Goal: Task Accomplishment & Management: Manage account settings

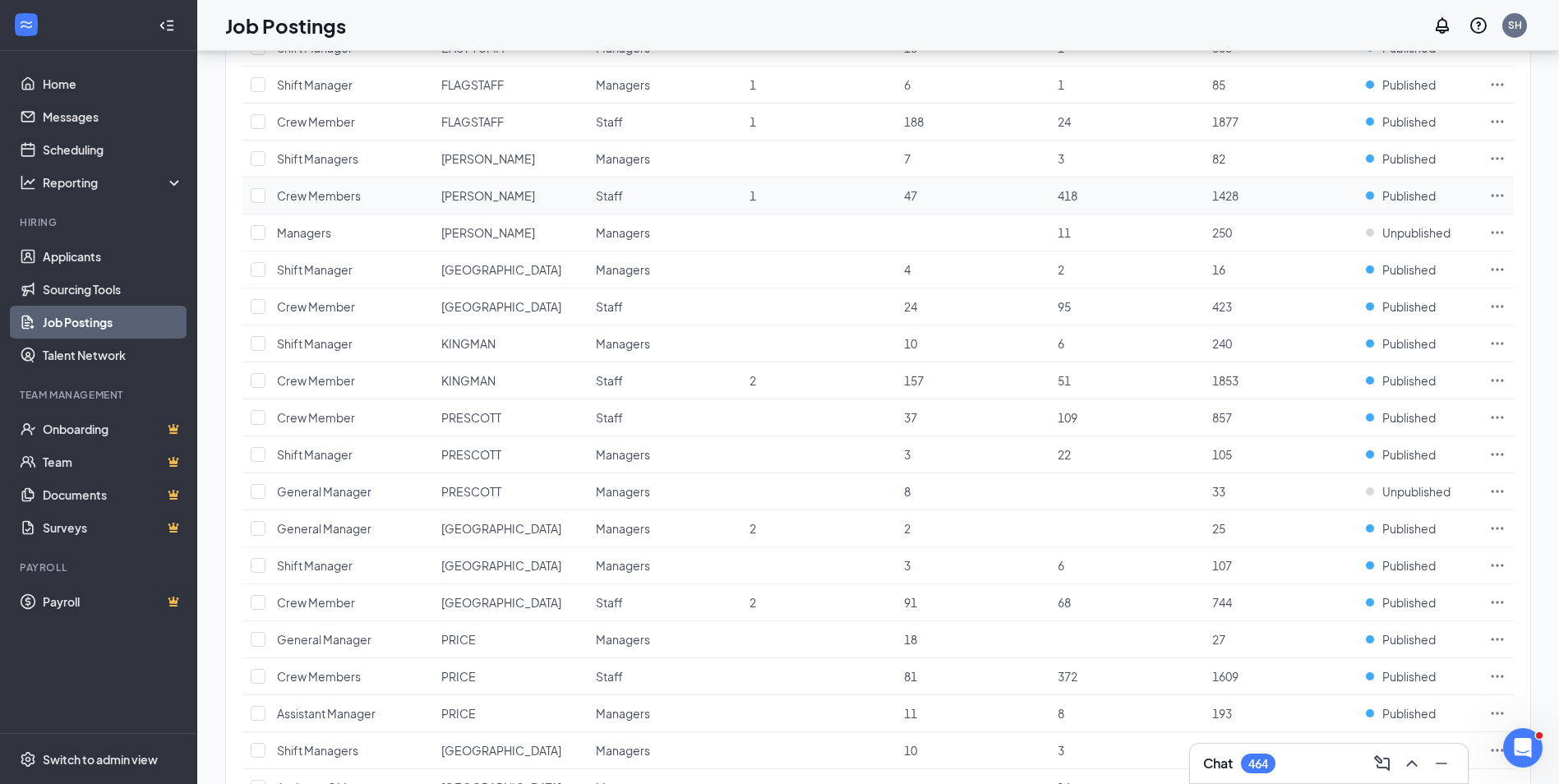
click at [1497, 194] on icon "Ellipses" at bounding box center [1498, 196] width 17 height 17
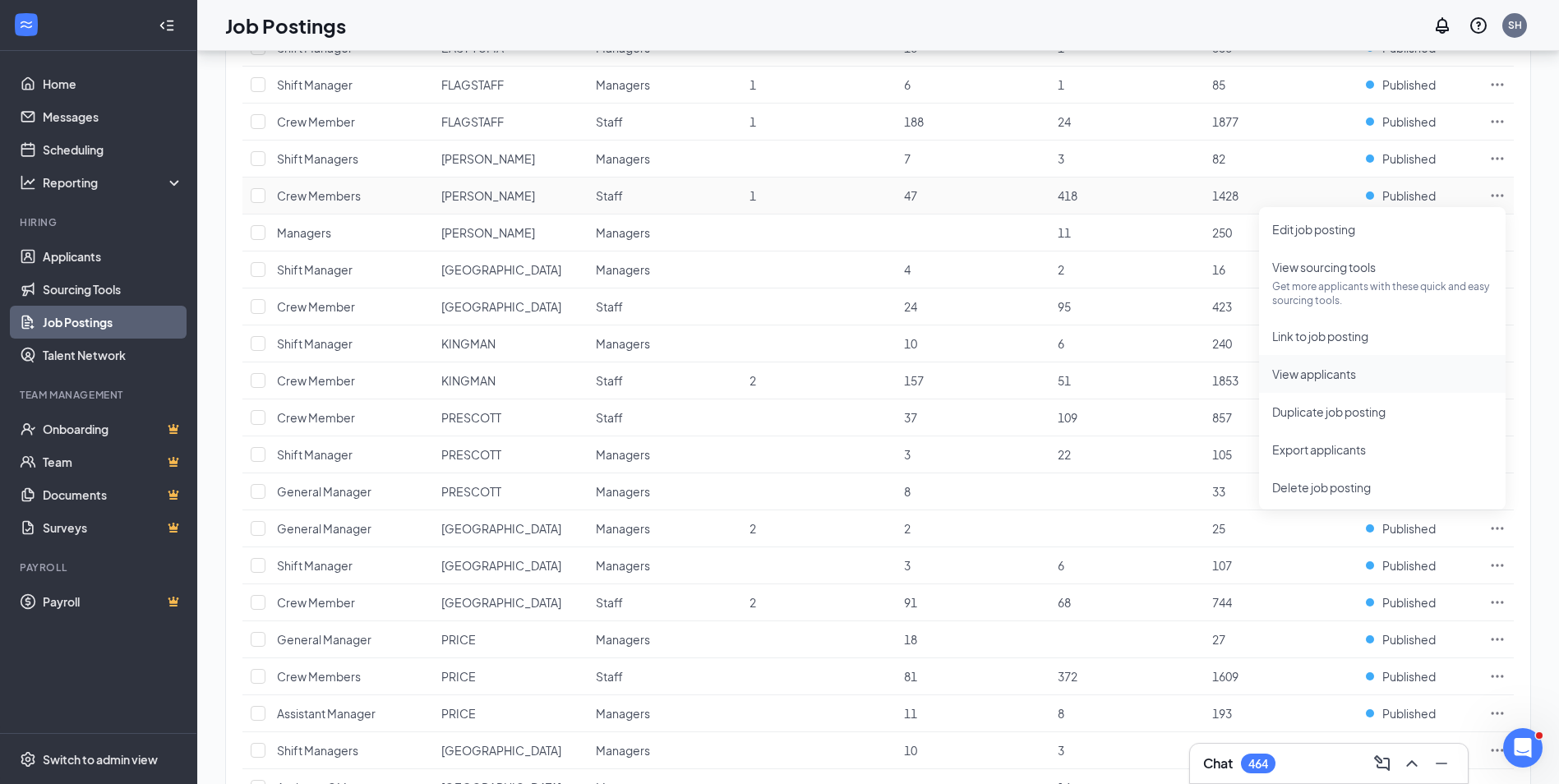
click at [1304, 372] on span "View applicants" at bounding box center [1314, 374] width 84 height 15
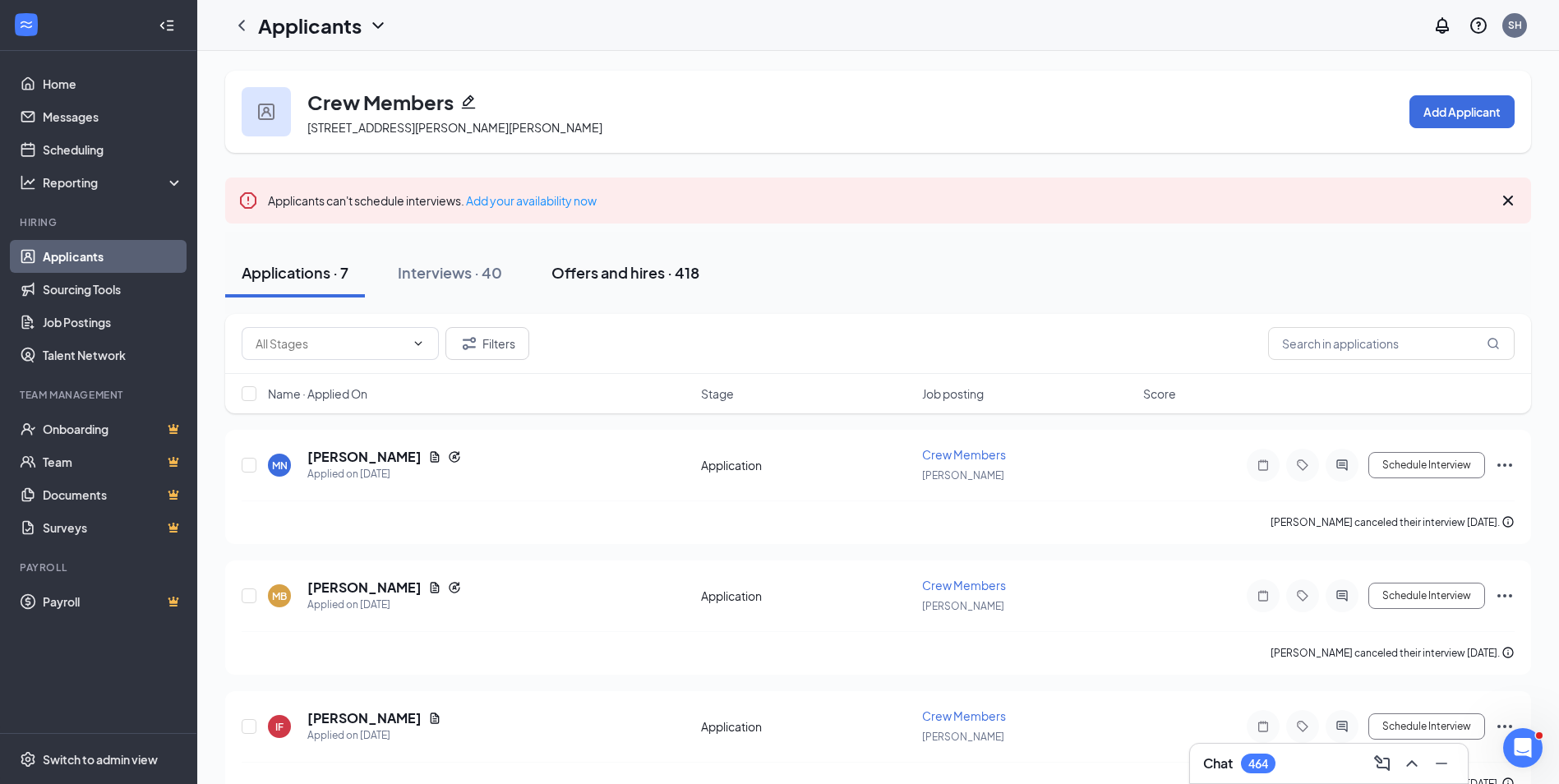
click at [625, 271] on div "Offers and hires · 418" at bounding box center [625, 273] width 148 height 20
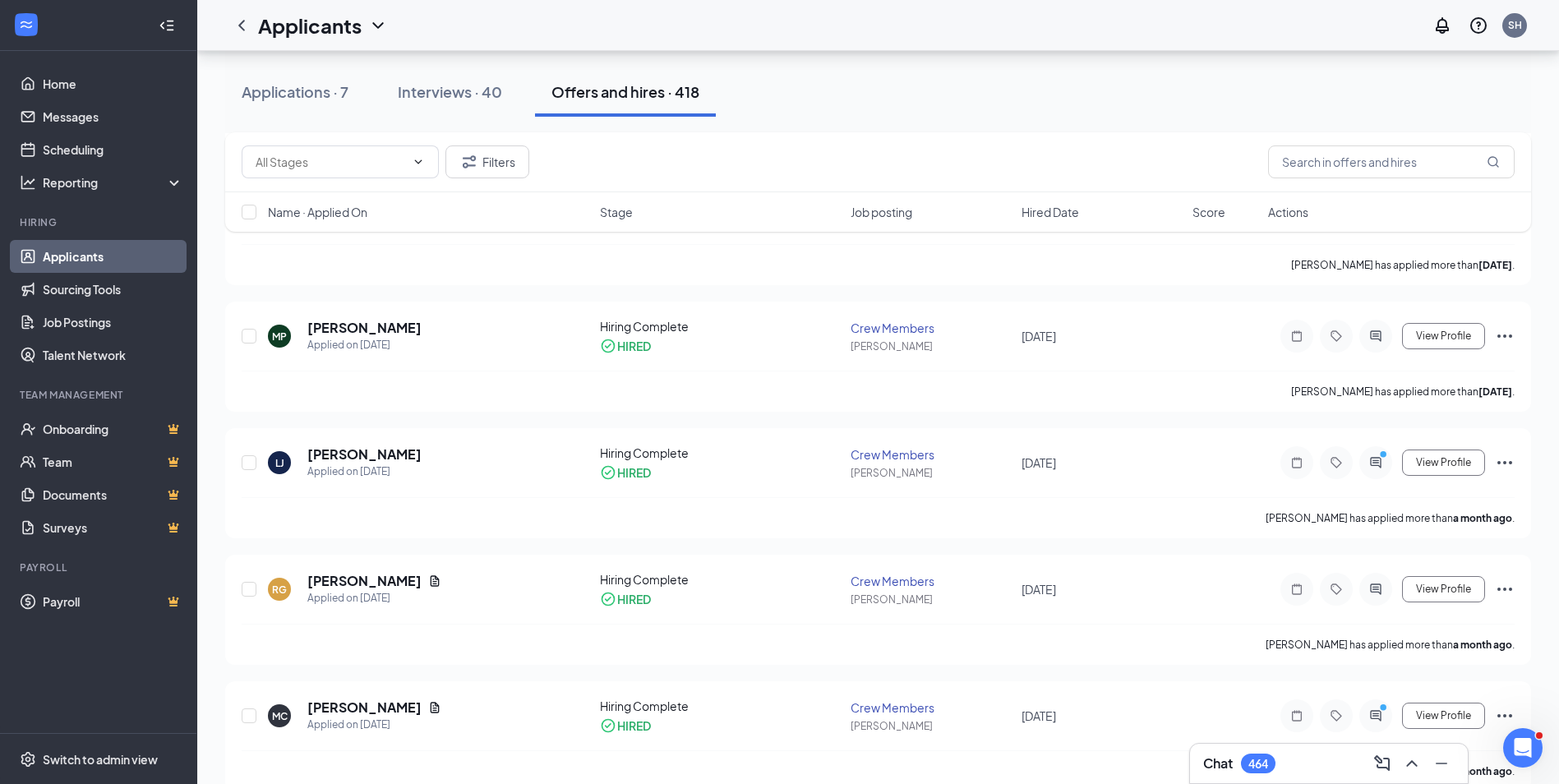
scroll to position [822, 0]
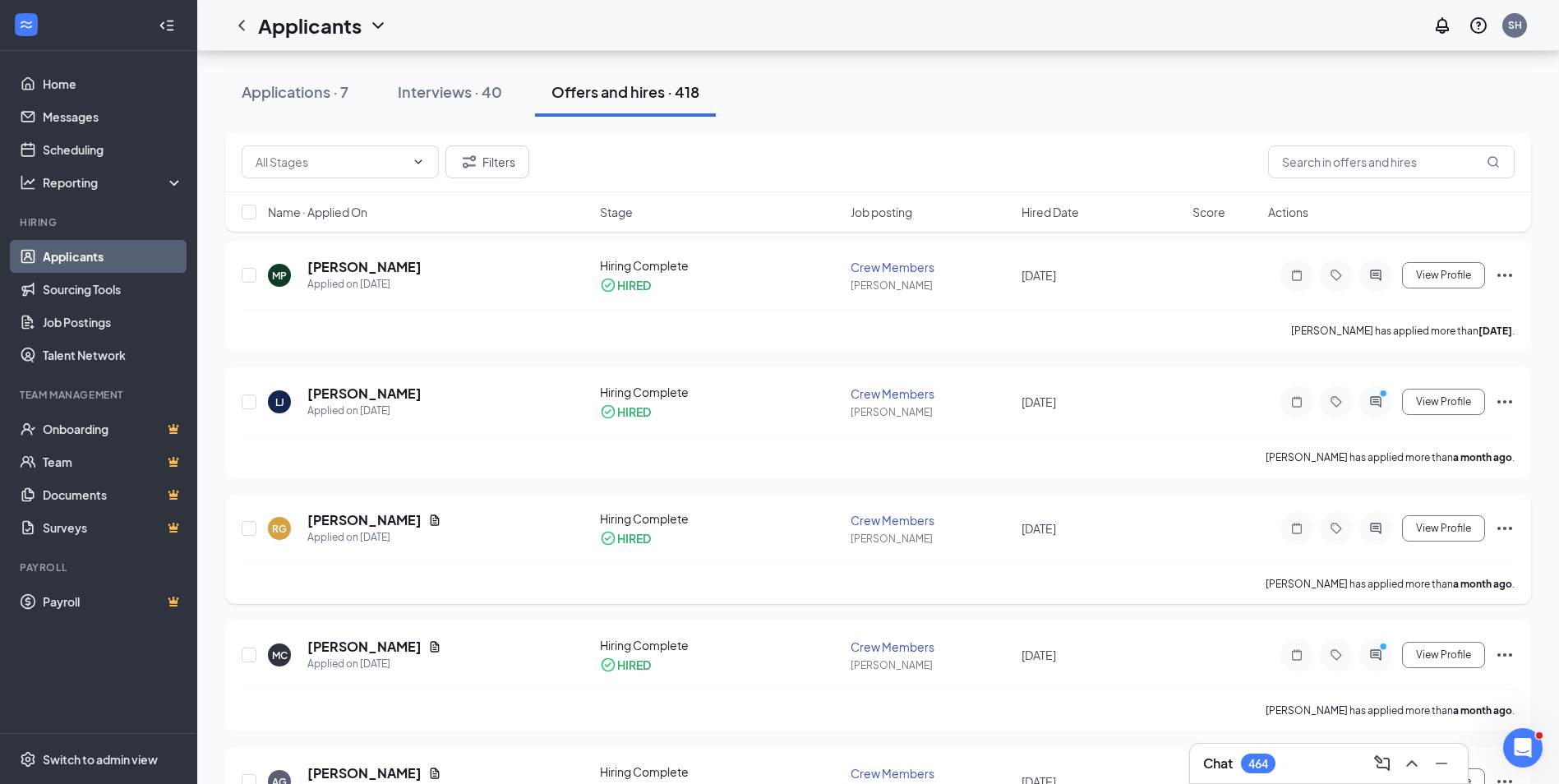
click at [1510, 525] on icon "Ellipses" at bounding box center [1504, 528] width 19 height 19
click at [1416, 559] on p "[PERSON_NAME] not hired" at bounding box center [1430, 571] width 141 height 32
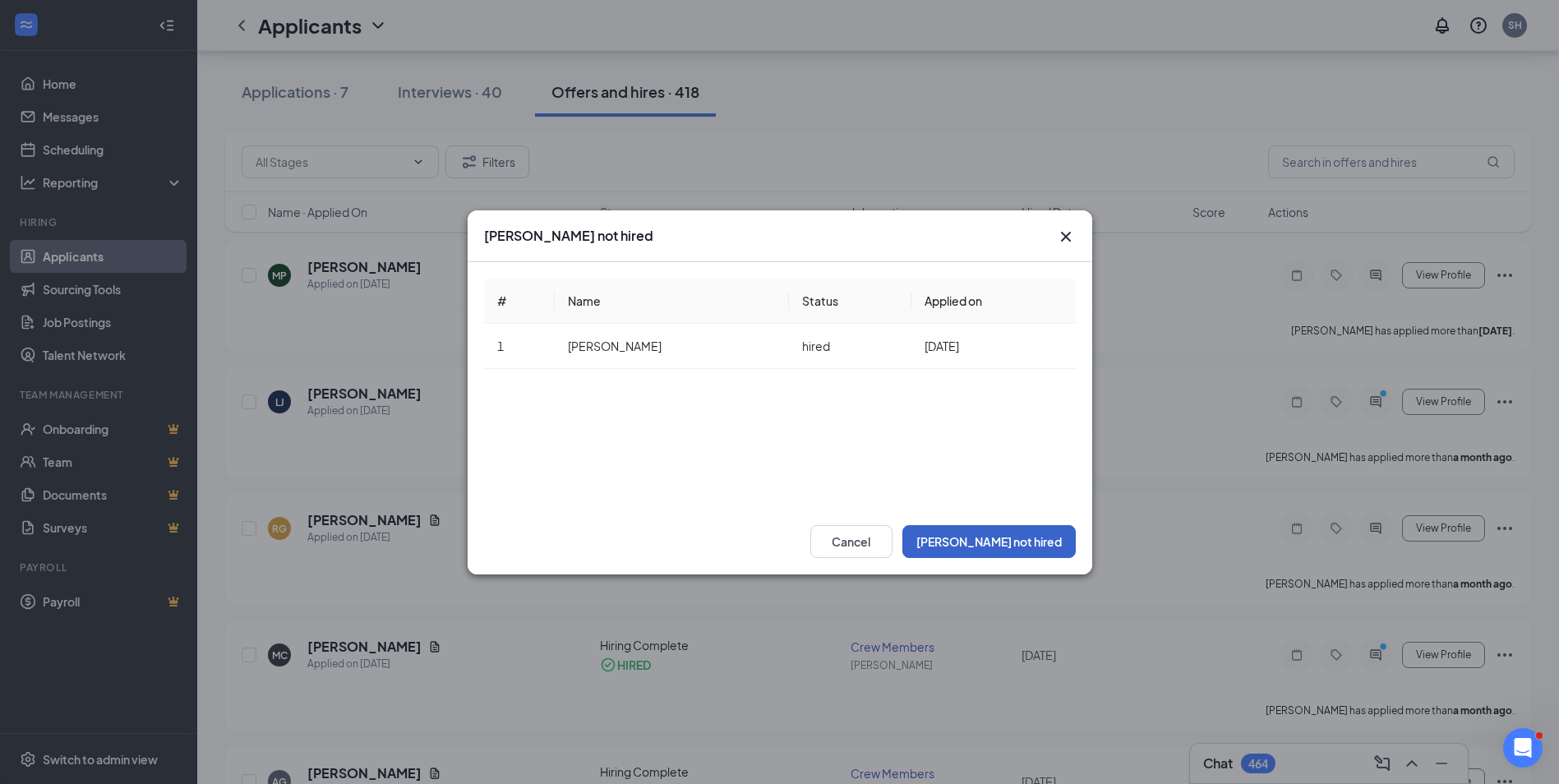
click at [1026, 537] on button "[PERSON_NAME] not hired" at bounding box center [989, 541] width 174 height 32
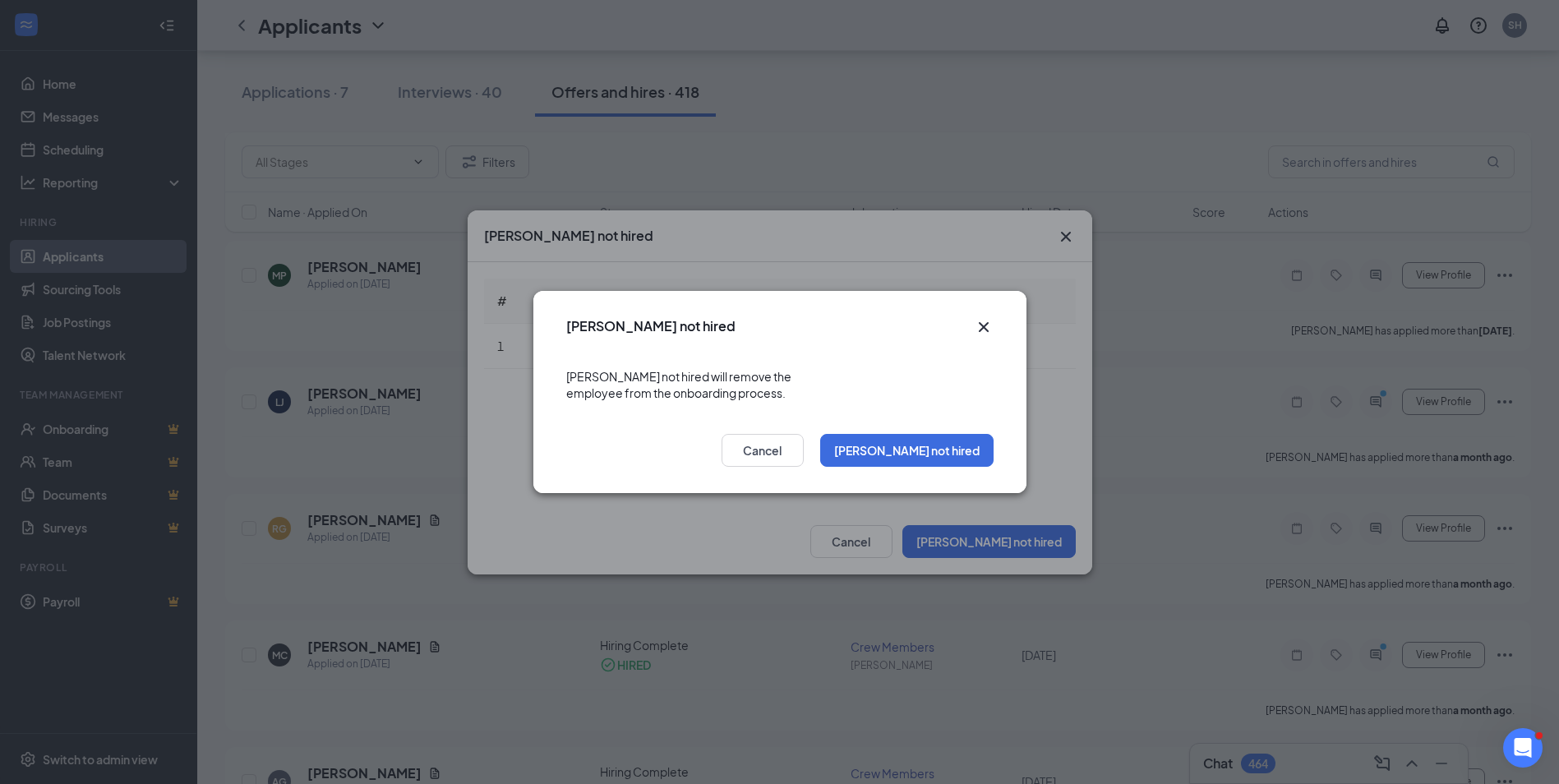
click at [941, 418] on div "[PERSON_NAME] not hired Cancel" at bounding box center [780, 455] width 493 height 75
click at [940, 434] on button "[PERSON_NAME] not hired" at bounding box center [907, 450] width 174 height 32
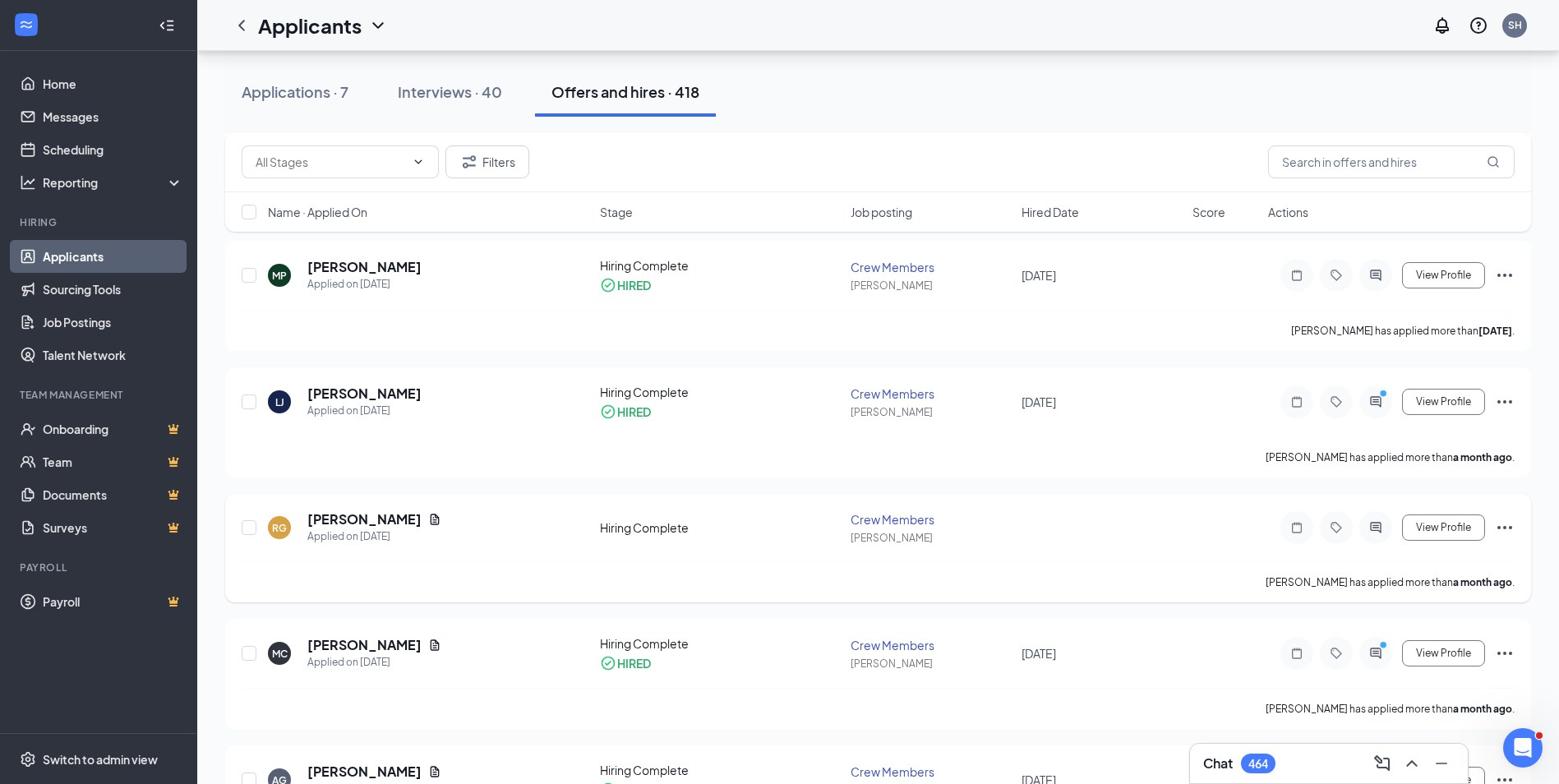
click at [1505, 524] on icon "Ellipses" at bounding box center [1504, 527] width 19 height 19
click at [1390, 558] on p "[PERSON_NAME] as hired" at bounding box center [1430, 562] width 141 height 17
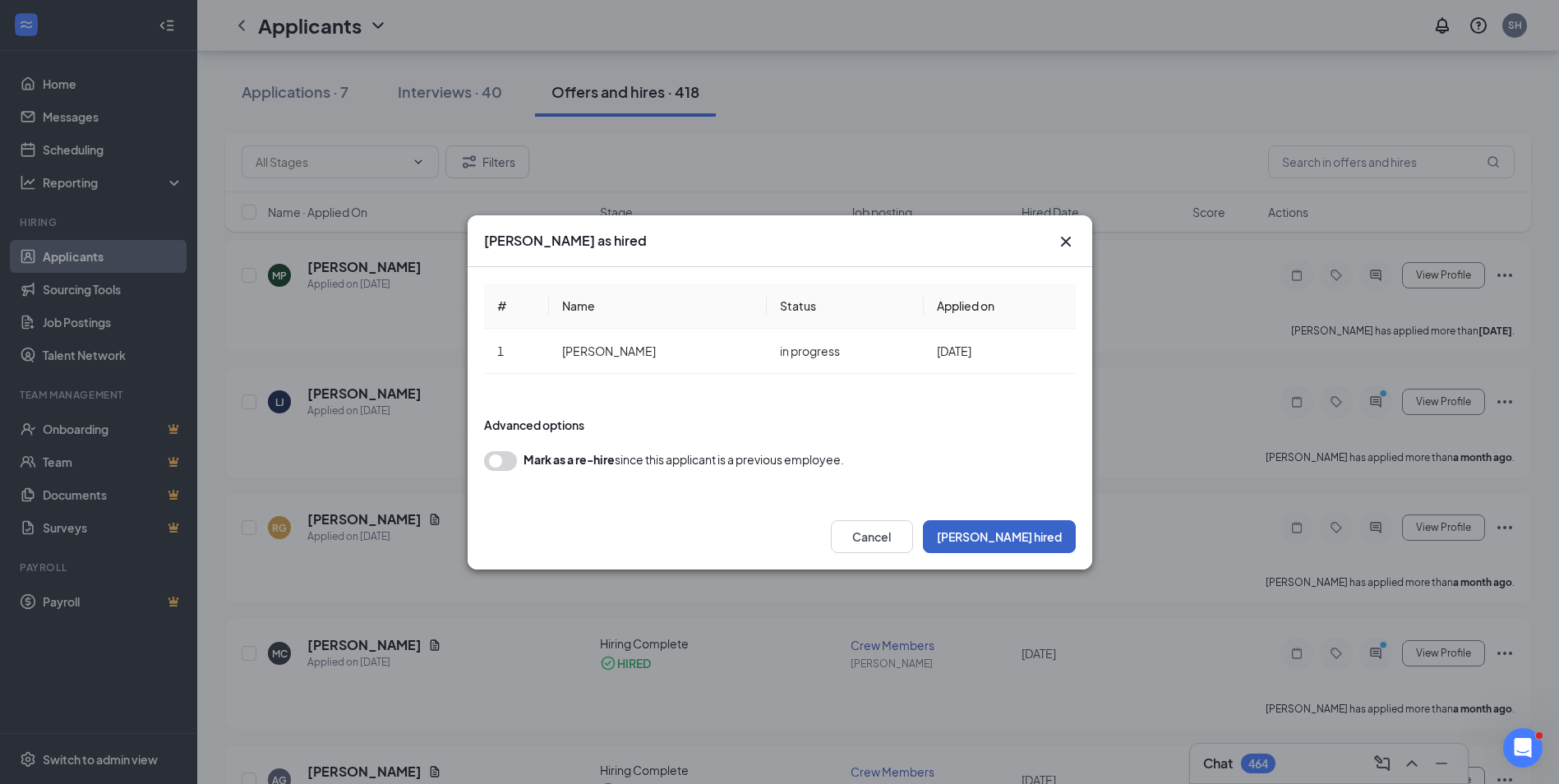
click at [1024, 524] on button "[PERSON_NAME] hired" at bounding box center [999, 536] width 153 height 32
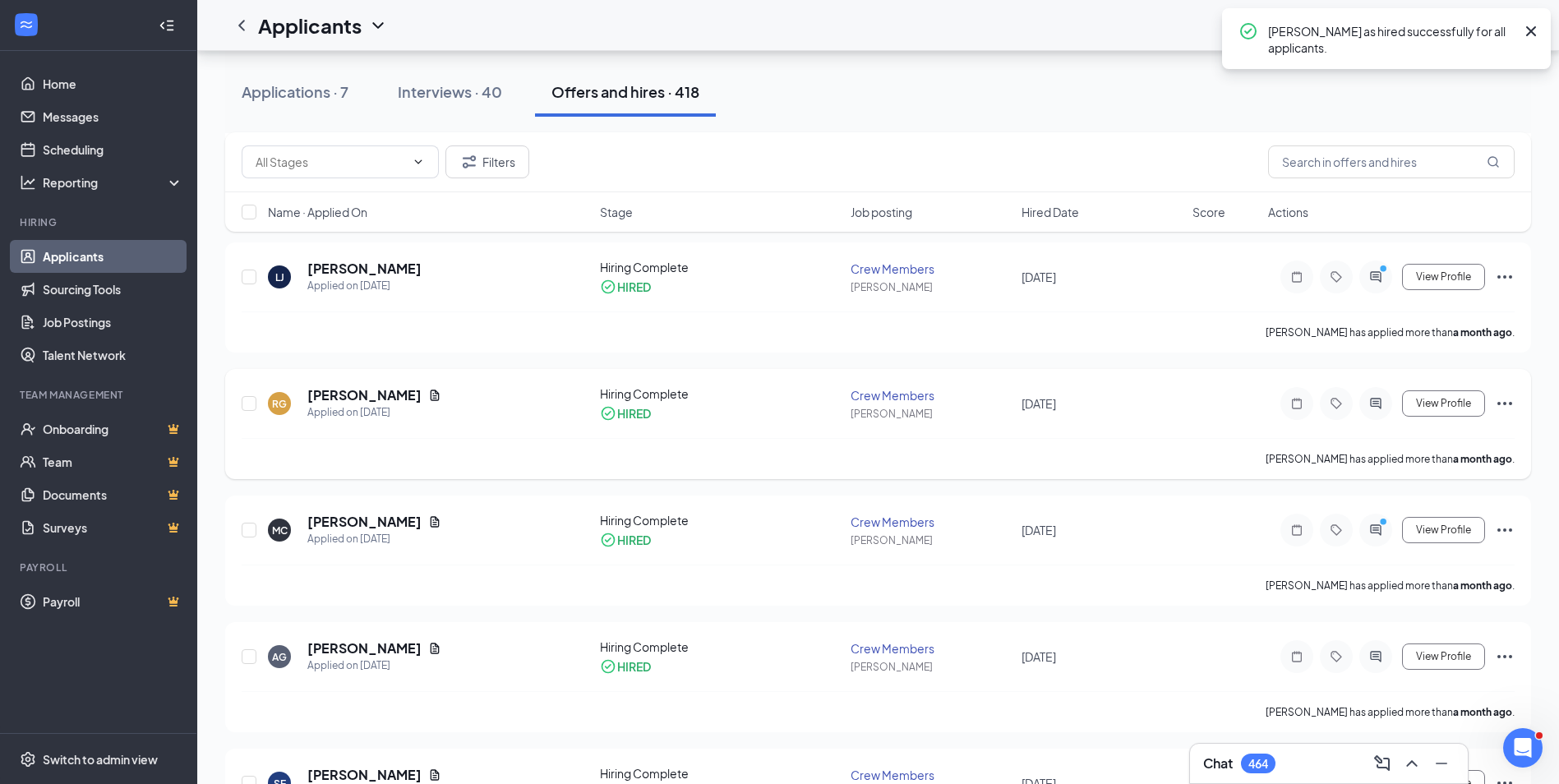
scroll to position [986, 0]
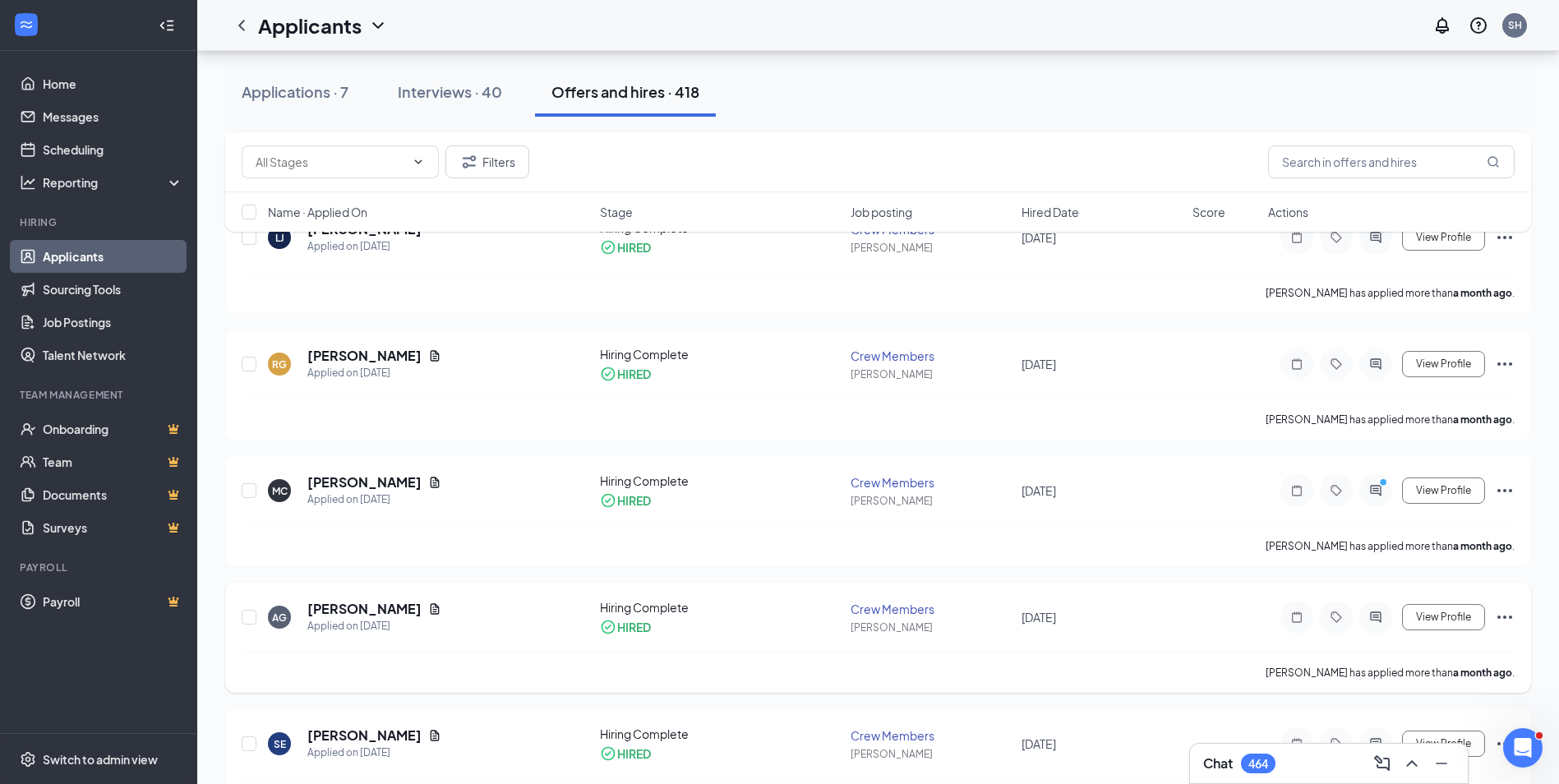
click at [1507, 614] on icon "Ellipses" at bounding box center [1504, 617] width 19 height 19
click at [1421, 649] on p "[PERSON_NAME] not hired" at bounding box center [1430, 660] width 141 height 32
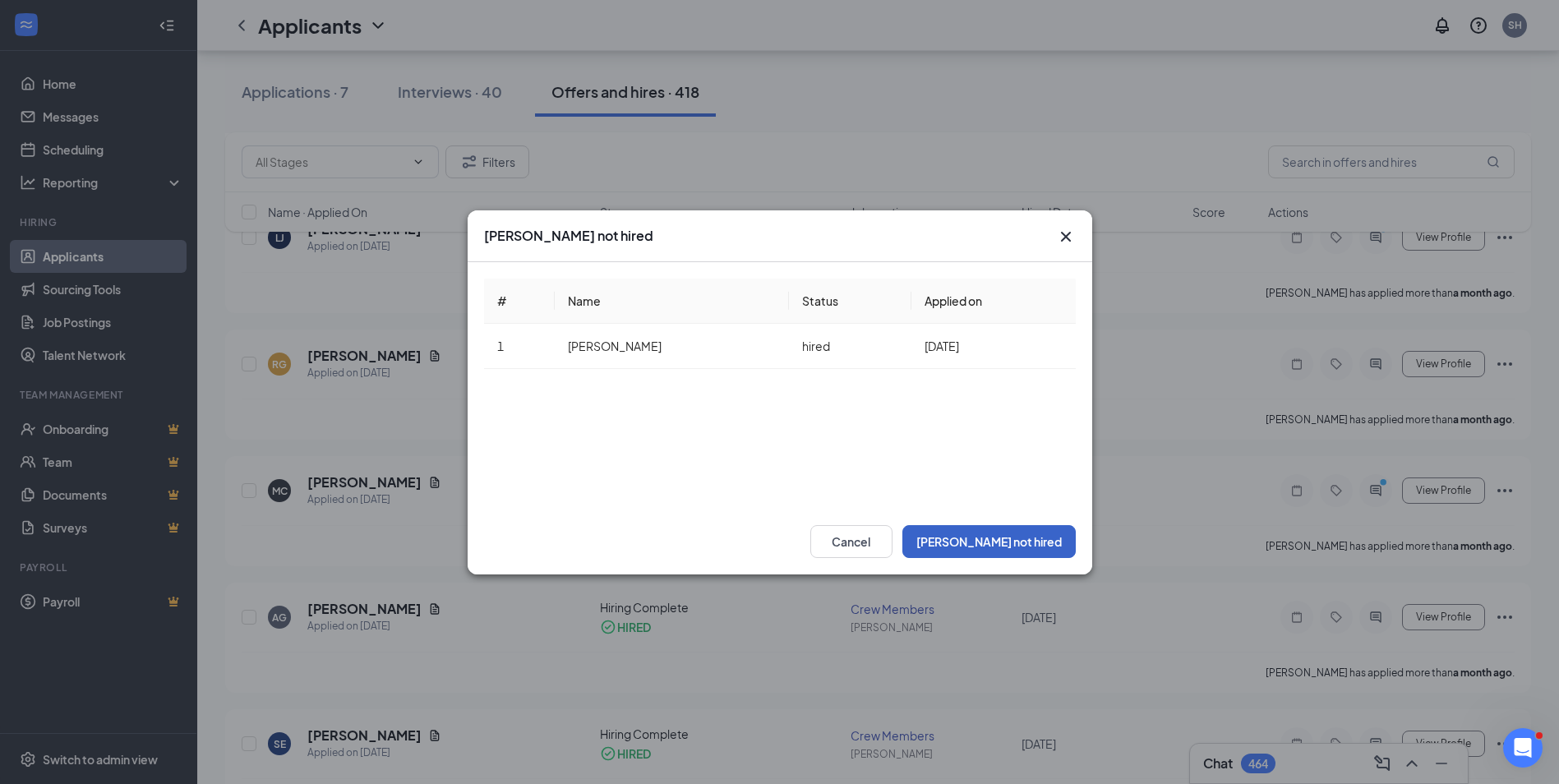
click at [1020, 526] on button "[PERSON_NAME] not hired" at bounding box center [989, 541] width 174 height 32
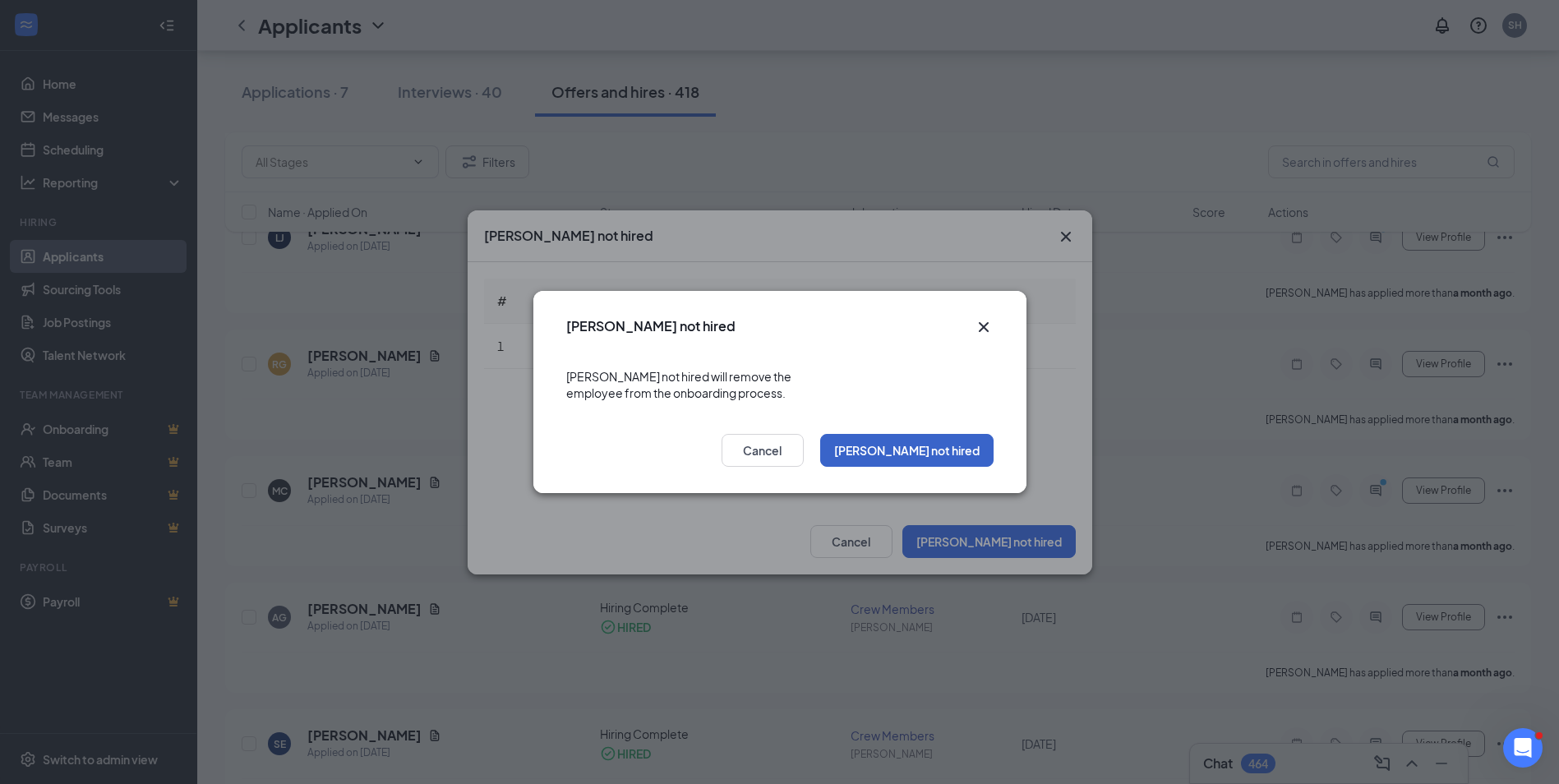
click at [944, 435] on button "[PERSON_NAME] not hired" at bounding box center [907, 450] width 174 height 32
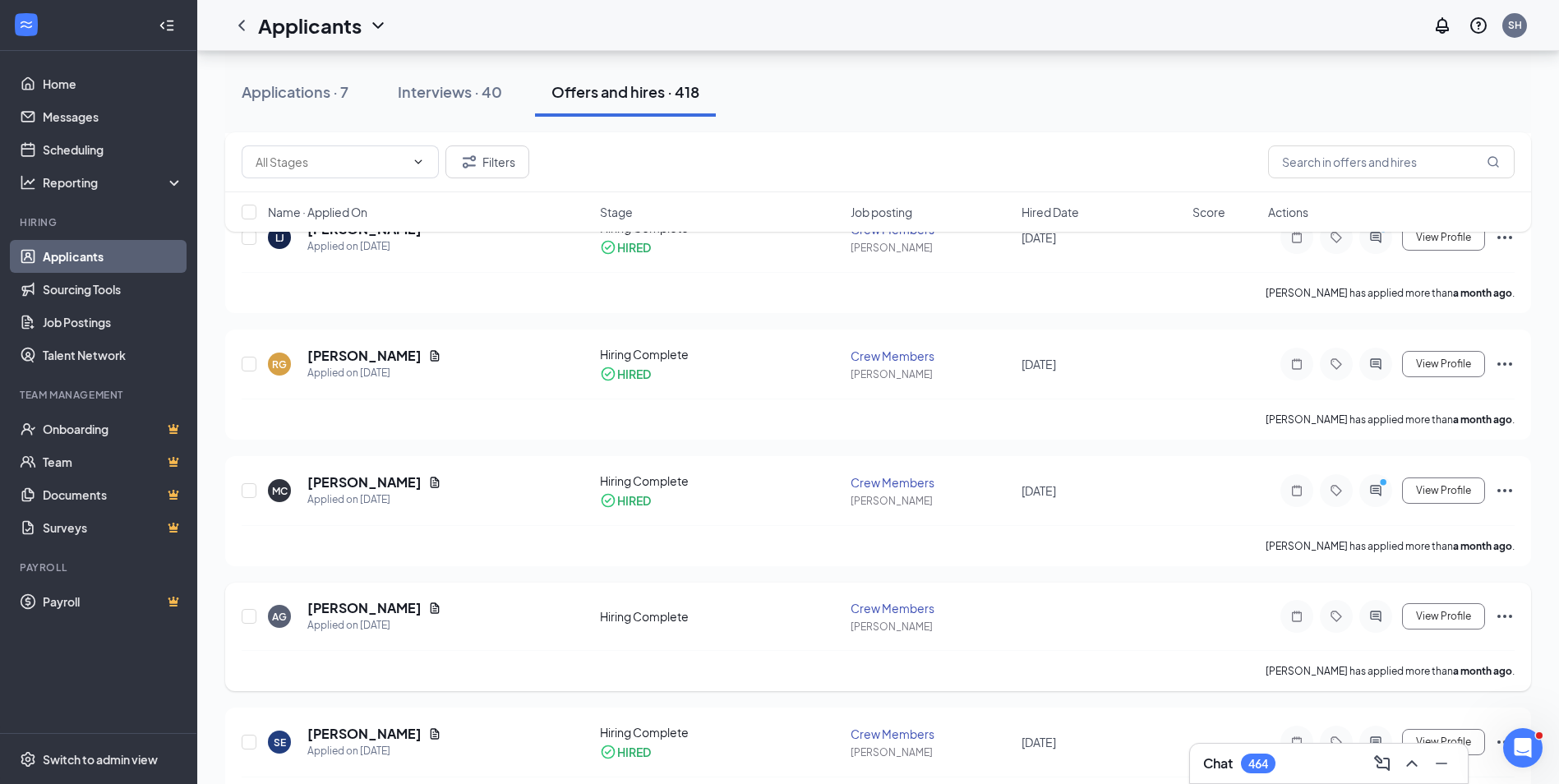
click at [1506, 615] on icon "Ellipses" at bounding box center [1505, 617] width 15 height 4
click at [1402, 648] on p "[PERSON_NAME] as hired" at bounding box center [1430, 651] width 141 height 17
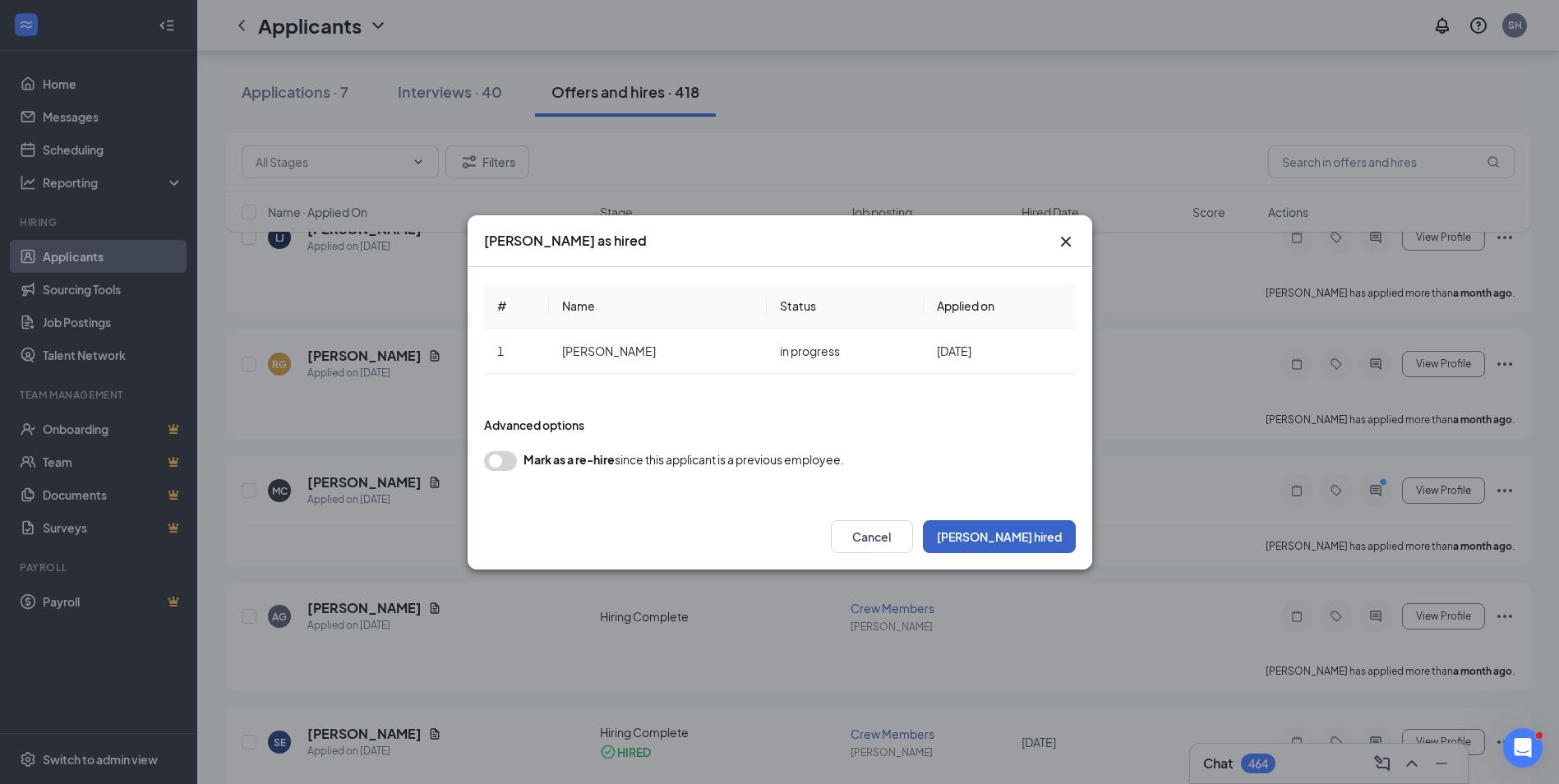
click at [1035, 529] on button "[PERSON_NAME] hired" at bounding box center [999, 536] width 153 height 32
